Goal: Task Accomplishment & Management: Complete application form

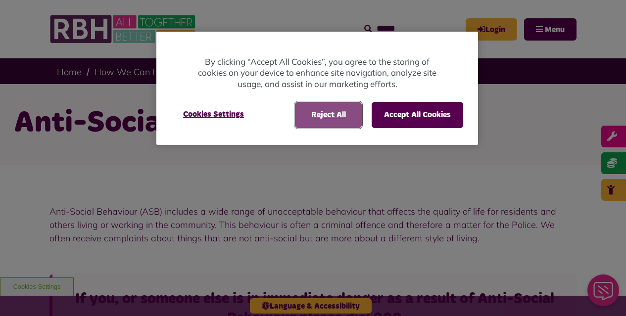
click at [325, 115] on button "Reject All" at bounding box center [328, 115] width 67 height 26
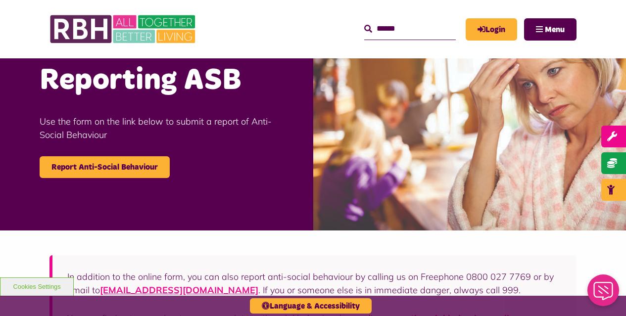
scroll to position [346, 0]
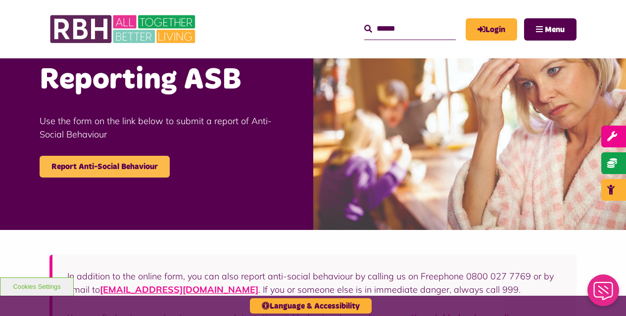
click at [106, 168] on link "Report Anti-Social Behaviour" at bounding box center [105, 167] width 130 height 22
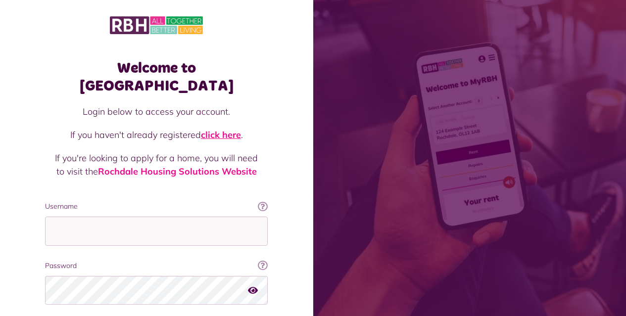
click at [222, 129] on link "click here" at bounding box center [221, 134] width 40 height 11
